Goal: Task Accomplishment & Management: Use online tool/utility

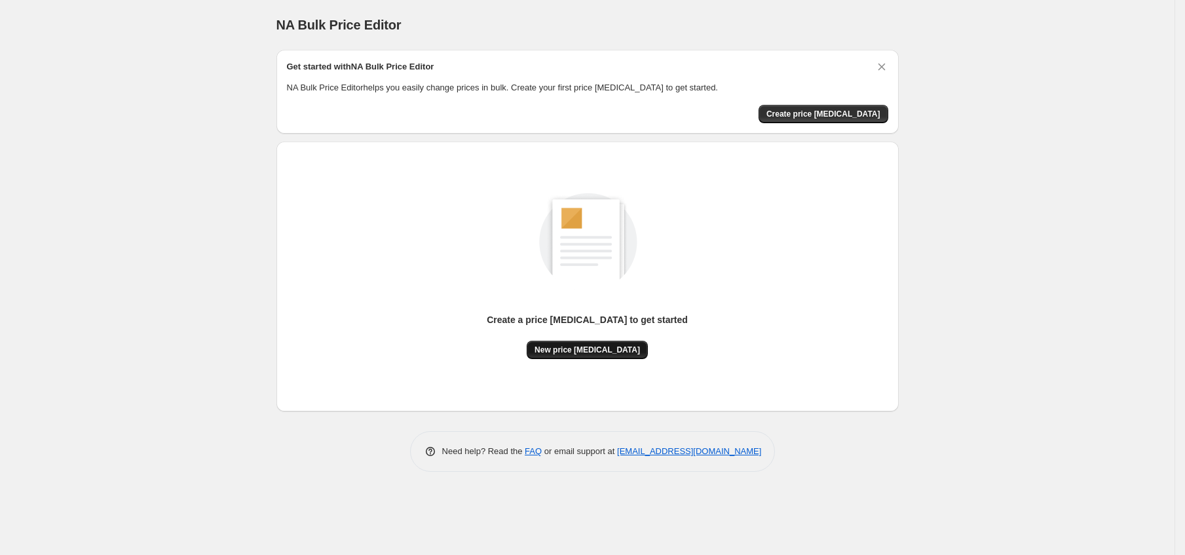
click at [586, 341] on button "New price [MEDICAL_DATA]" at bounding box center [587, 350] width 121 height 18
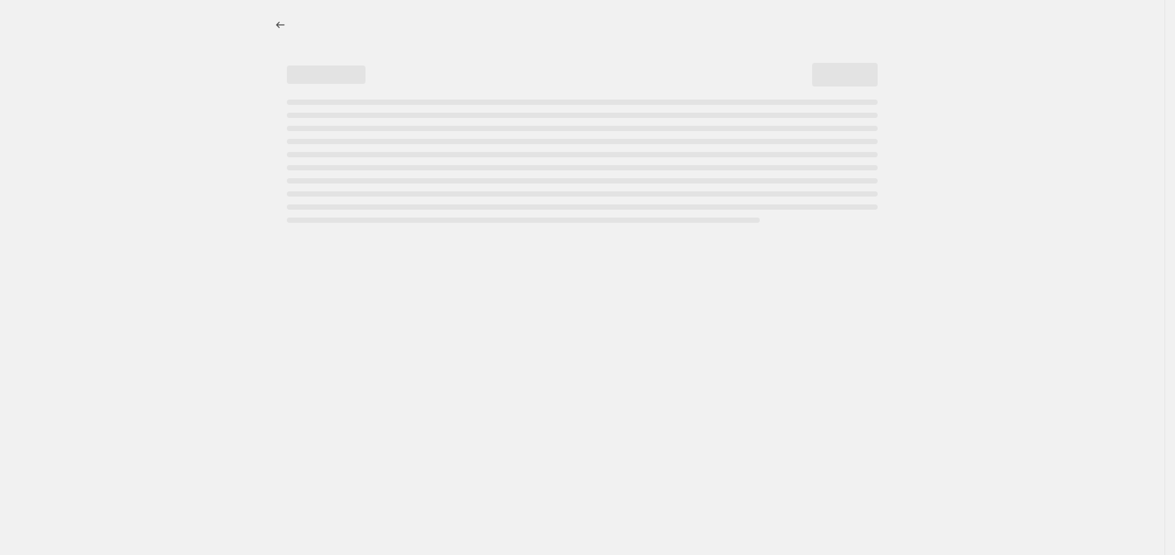
select select "percentage"
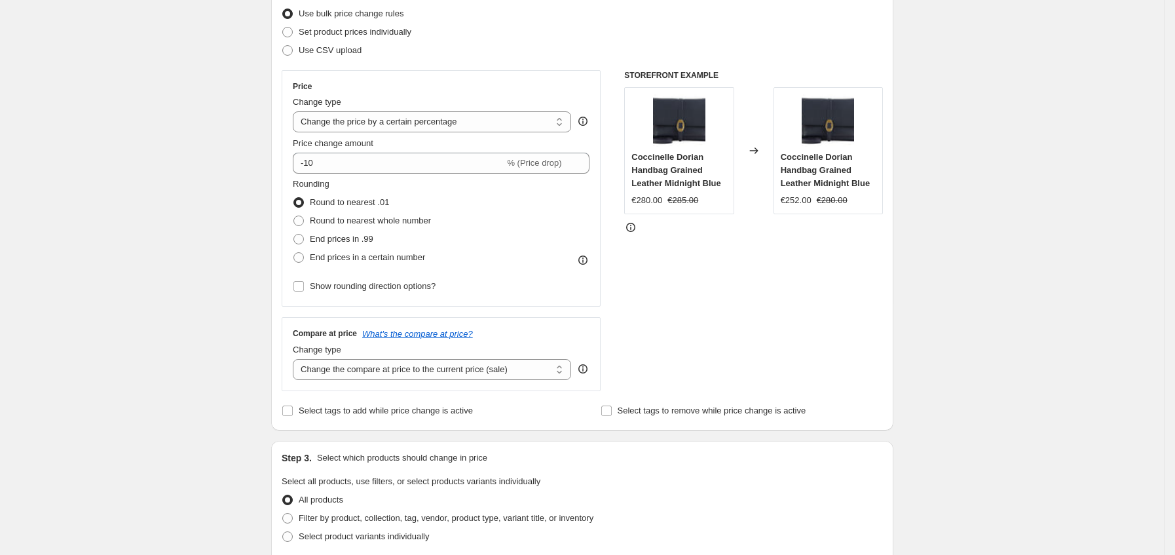
scroll to position [197, 0]
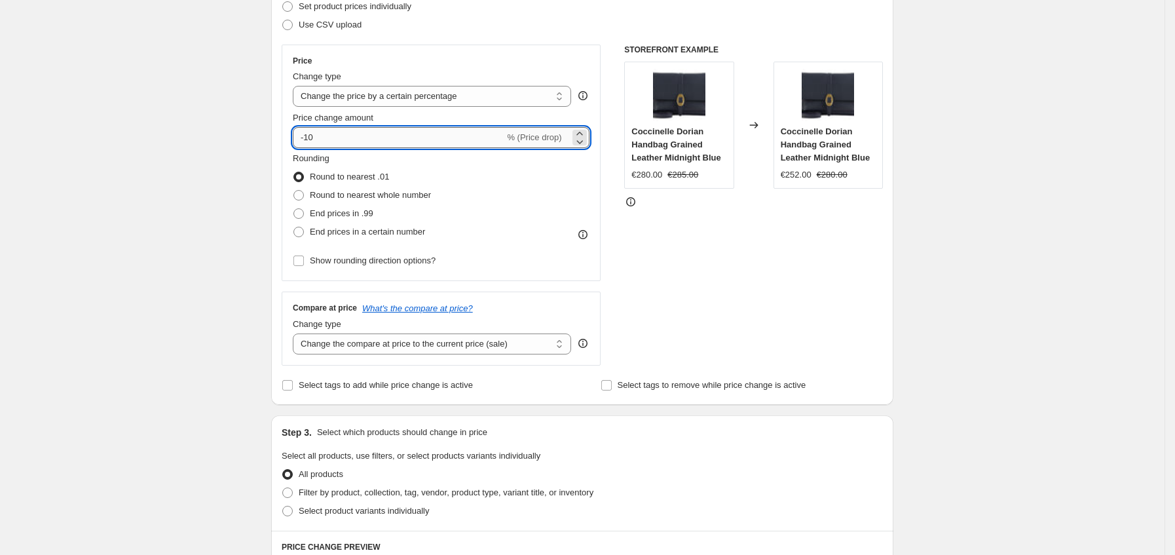
click at [372, 128] on input "-10" at bounding box center [399, 137] width 212 height 21
type input "-1"
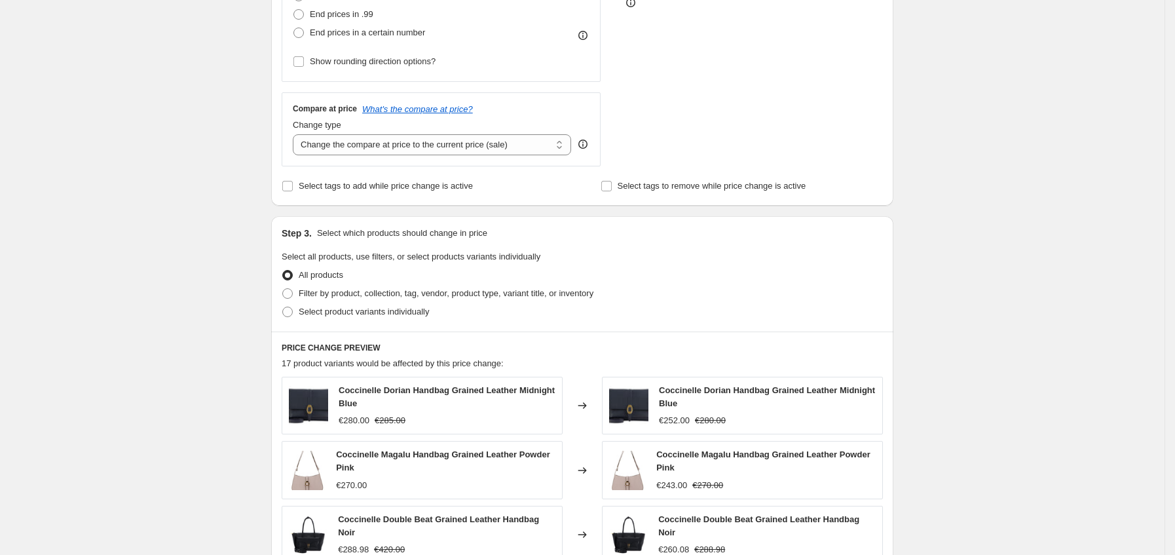
scroll to position [780, 0]
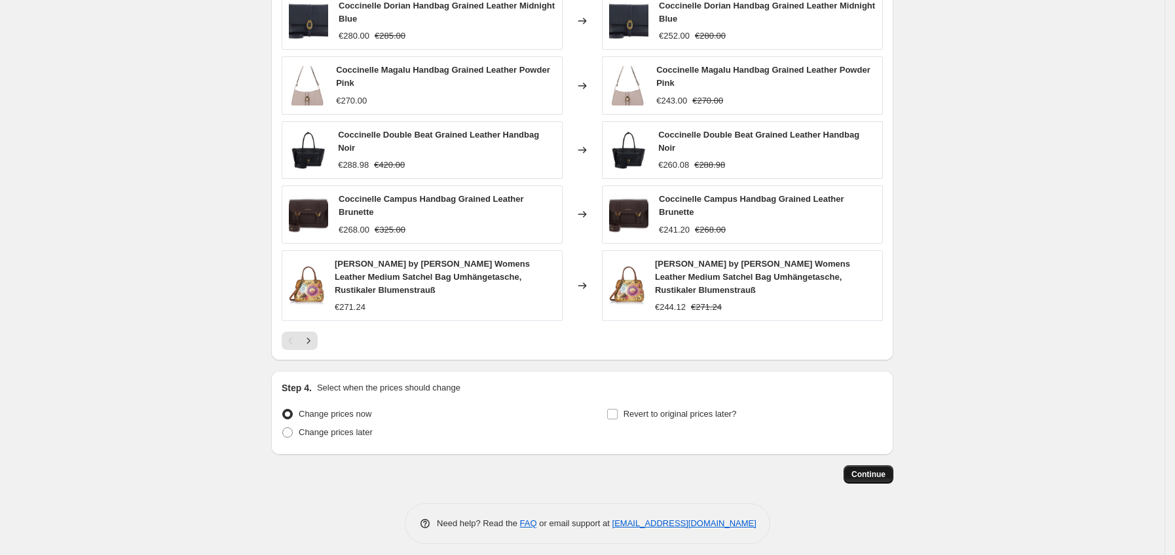
type input "-35"
click at [863, 474] on button "Continue" at bounding box center [869, 474] width 50 height 18
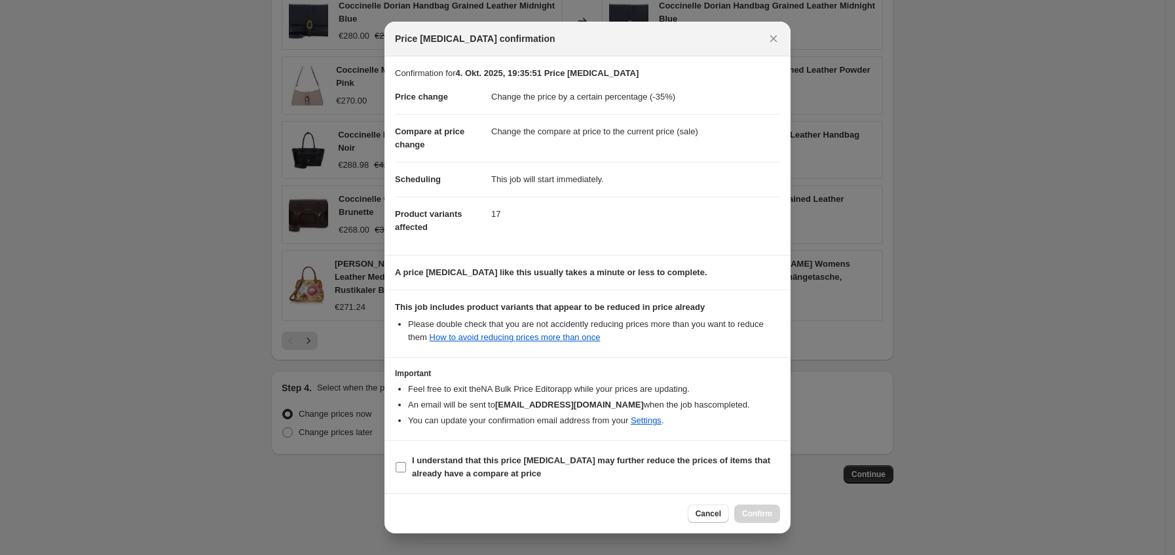
drag, startPoint x: 451, startPoint y: 467, endPoint x: 458, endPoint y: 469, distance: 7.5
click at [451, 468] on span "I understand that this price [MEDICAL_DATA] may further reduce the prices of it…" at bounding box center [596, 467] width 368 height 26
click at [406, 468] on input "I understand that this price [MEDICAL_DATA] may further reduce the prices of it…" at bounding box center [401, 467] width 10 height 10
checkbox input "true"
click at [767, 521] on button "Confirm" at bounding box center [757, 514] width 46 height 18
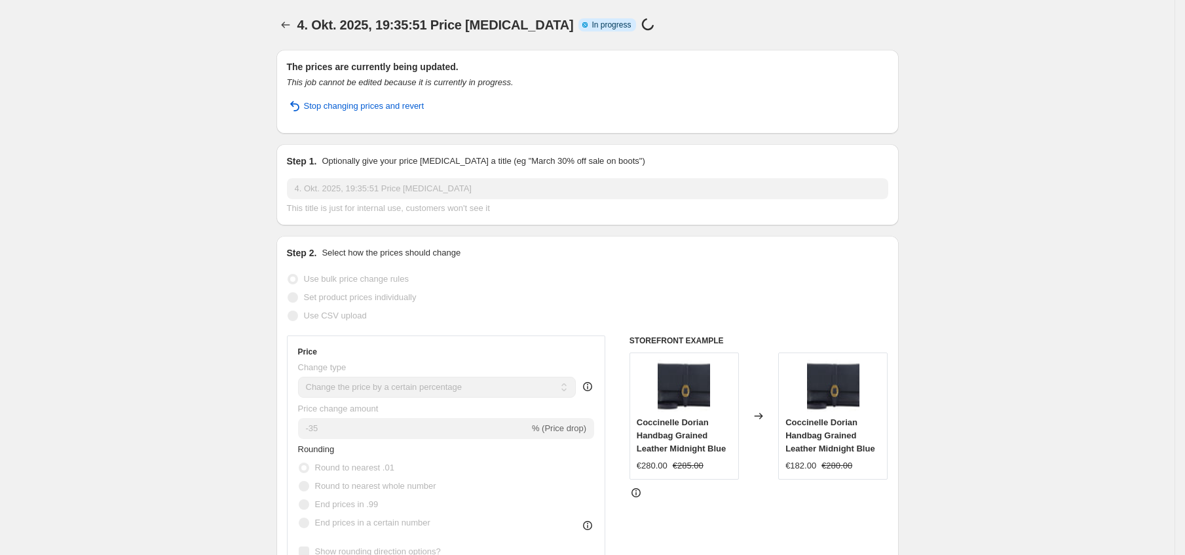
select select "percentage"
